Goal: Find specific page/section: Find specific page/section

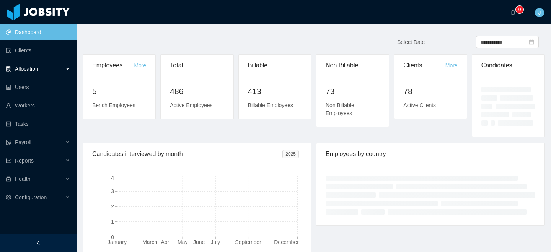
click at [38, 66] on span "Allocation" at bounding box center [26, 69] width 23 height 6
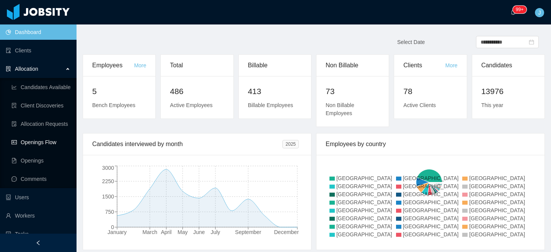
click at [52, 142] on link "Openings Flow" at bounding box center [40, 142] width 59 height 15
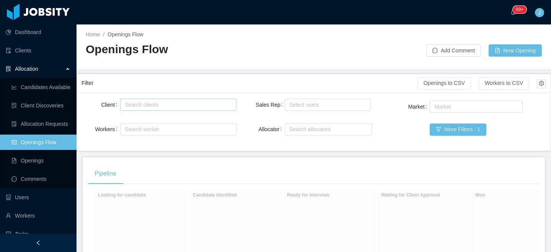
click at [135, 106] on div "Search clients" at bounding box center [176, 105] width 103 height 8
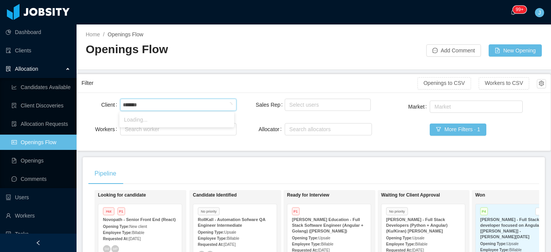
type input "********"
click at [140, 123] on li "Highland" at bounding box center [176, 120] width 115 height 12
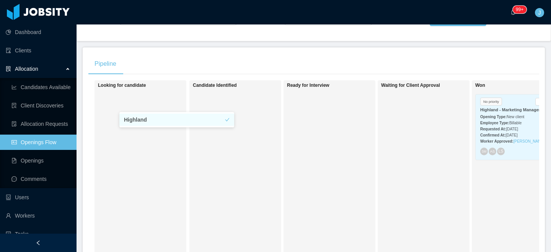
scroll to position [111, 0]
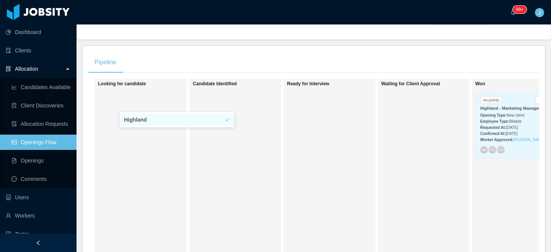
click at [492, 123] on div "Requested At: [DATE]" at bounding box center [517, 127] width 74 height 8
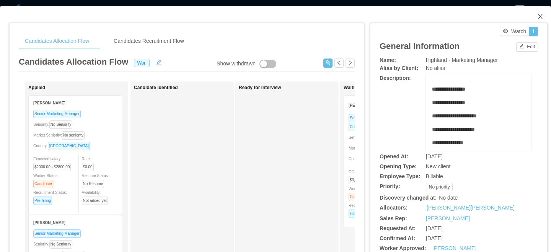
click at [537, 14] on icon "icon: close" at bounding box center [540, 16] width 6 height 6
